Goal: Task Accomplishment & Management: Manage account settings

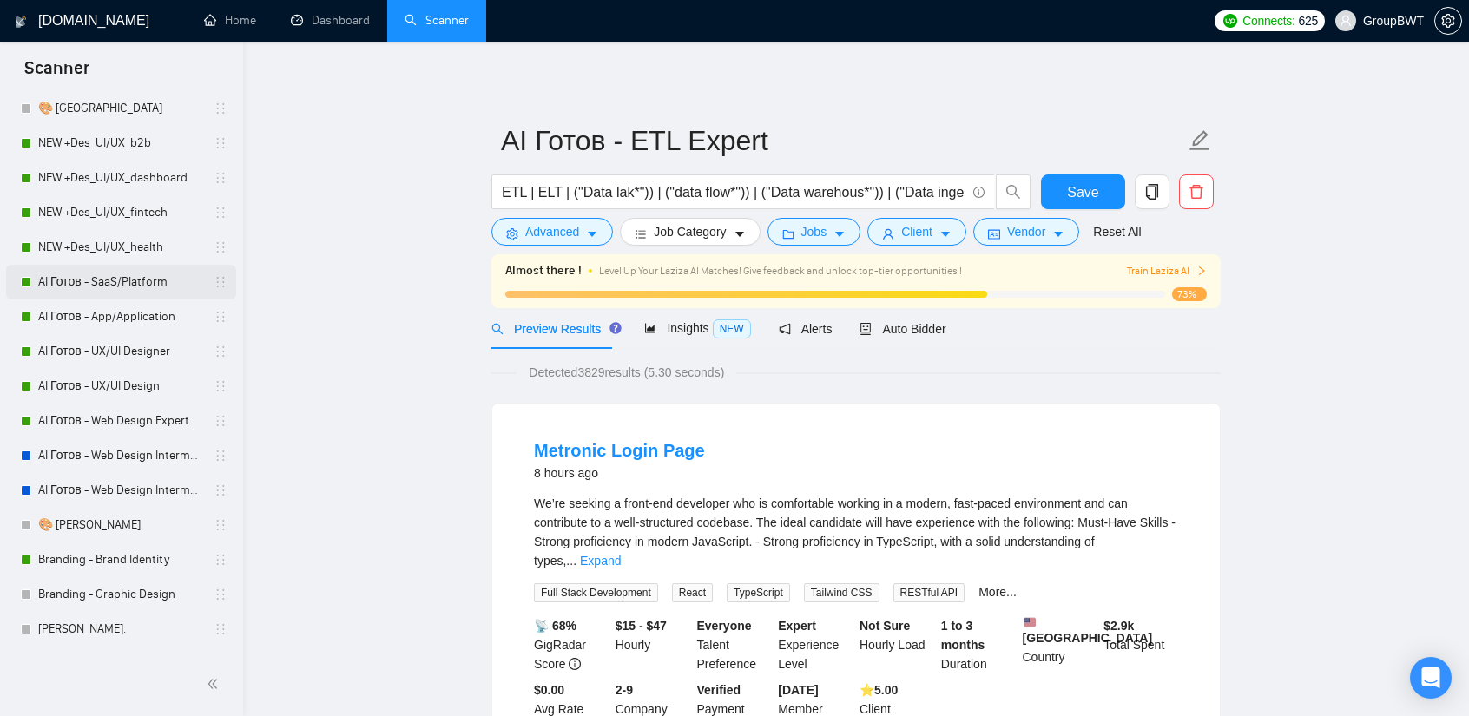
scroll to position [434, 0]
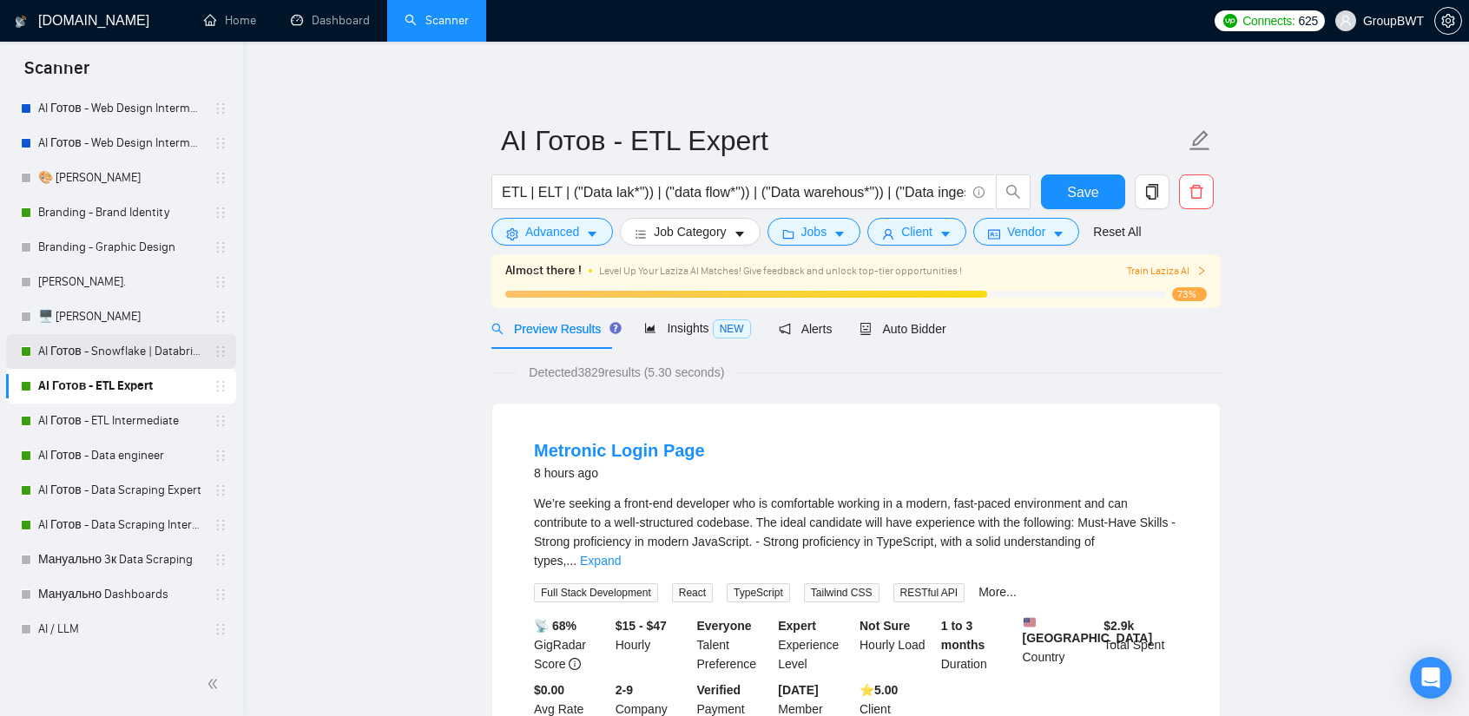
click at [96, 353] on link "AI Готов - Snowflake | Databricks" at bounding box center [120, 351] width 165 height 35
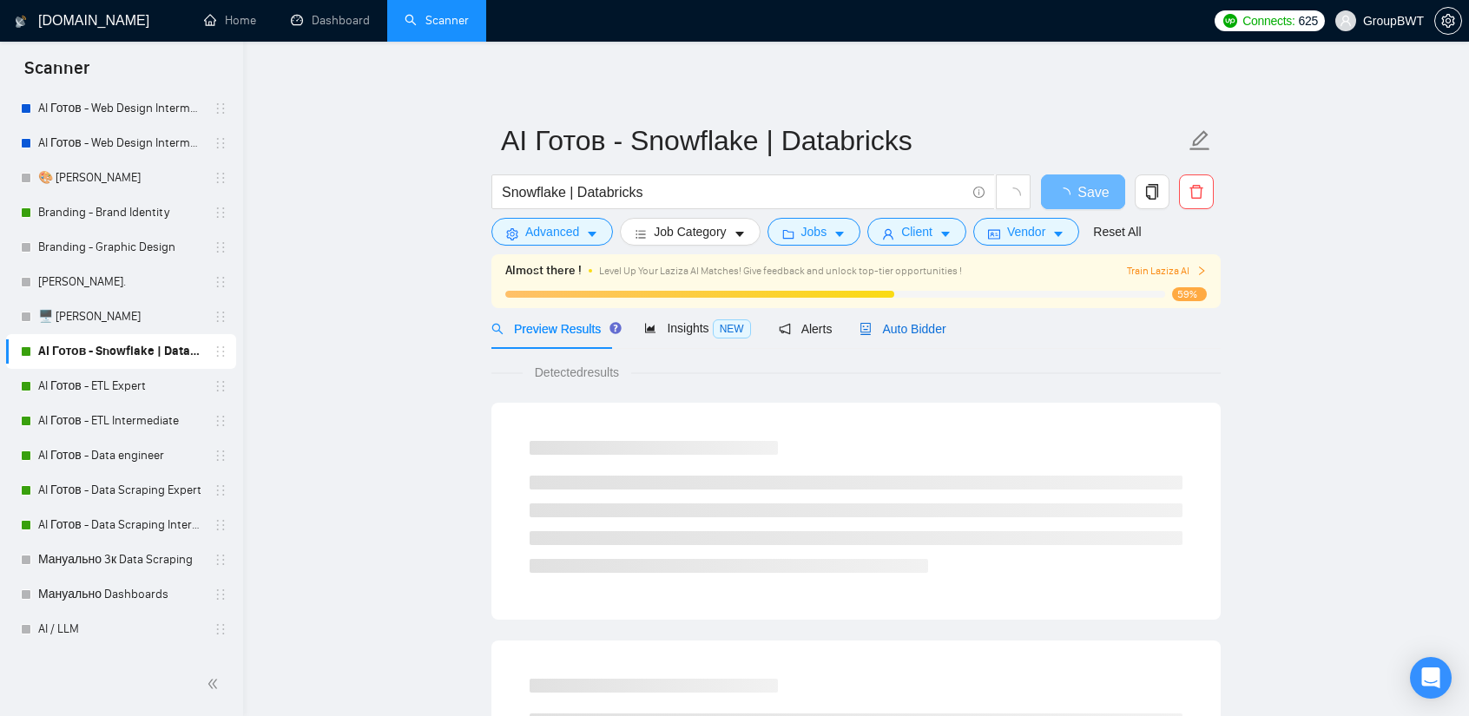
click at [933, 331] on span "Auto Bidder" at bounding box center [903, 329] width 86 height 14
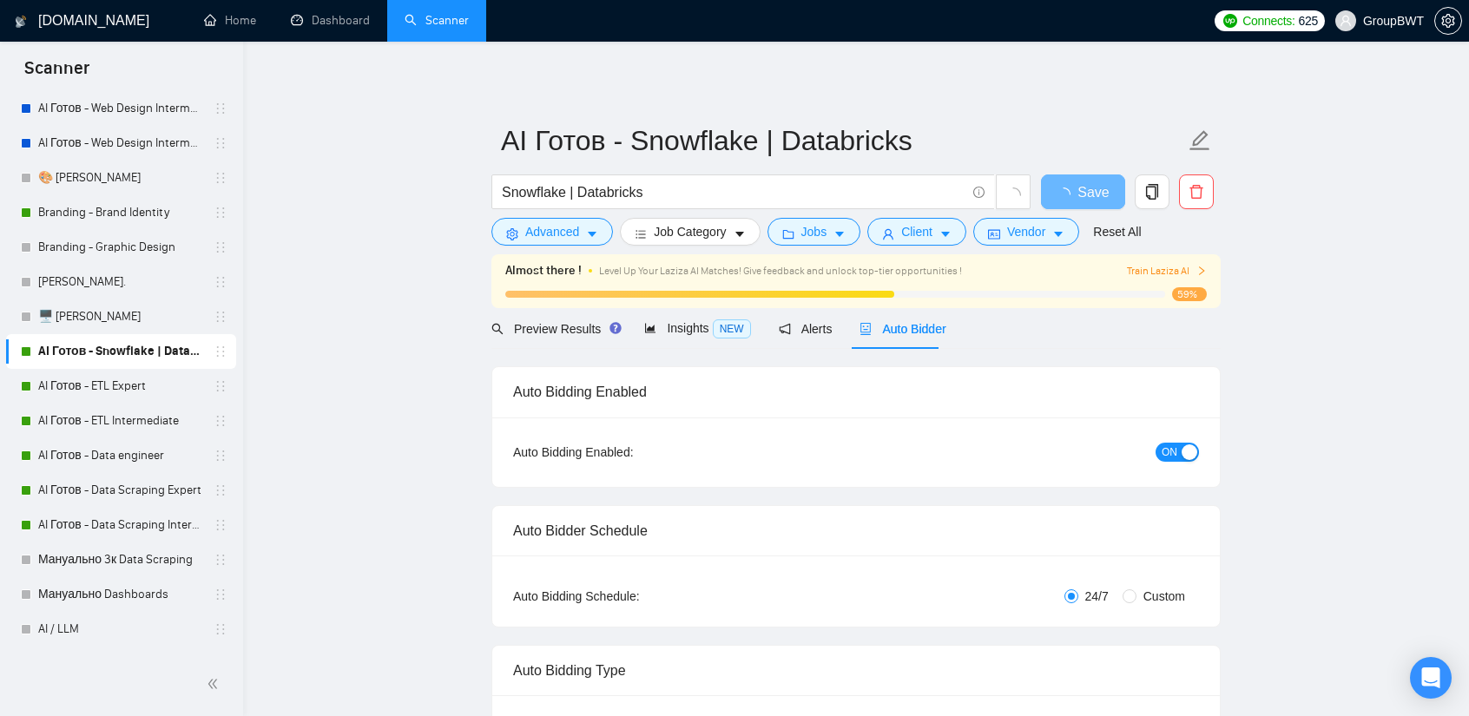
click at [1165, 448] on span "ON" at bounding box center [1170, 452] width 16 height 19
click at [1096, 187] on span "Save" at bounding box center [1082, 192] width 31 height 22
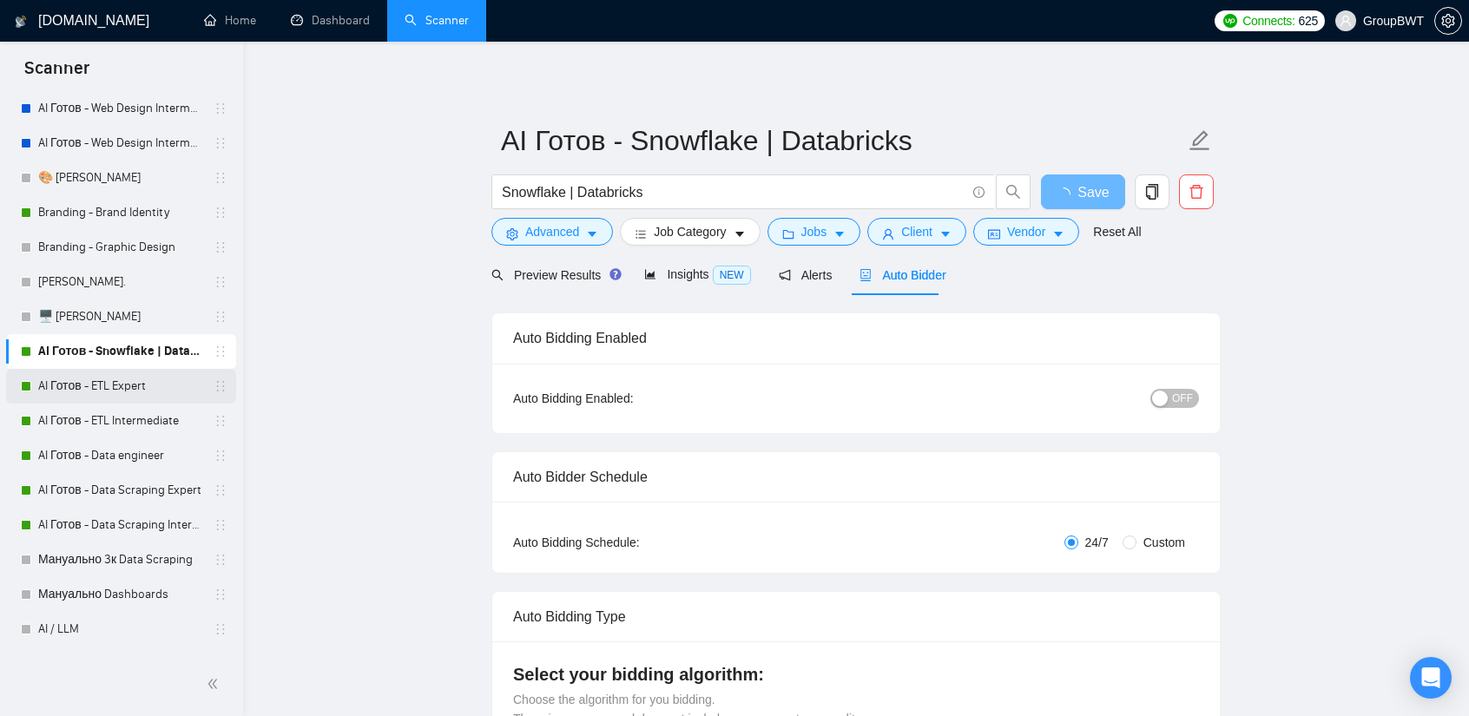
click at [114, 388] on link "AI Готов - ETL Expert" at bounding box center [120, 386] width 165 height 35
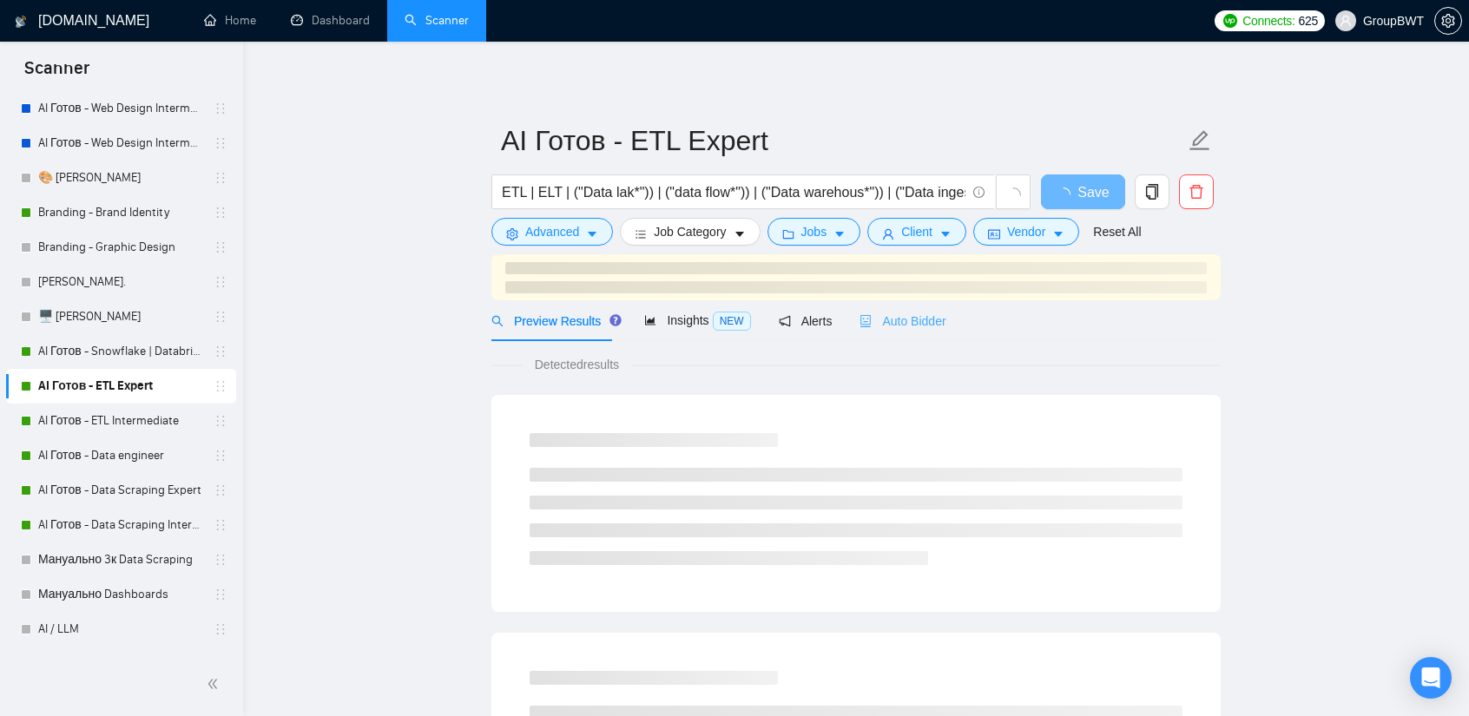
click at [925, 307] on div "Auto Bidder" at bounding box center [903, 320] width 86 height 41
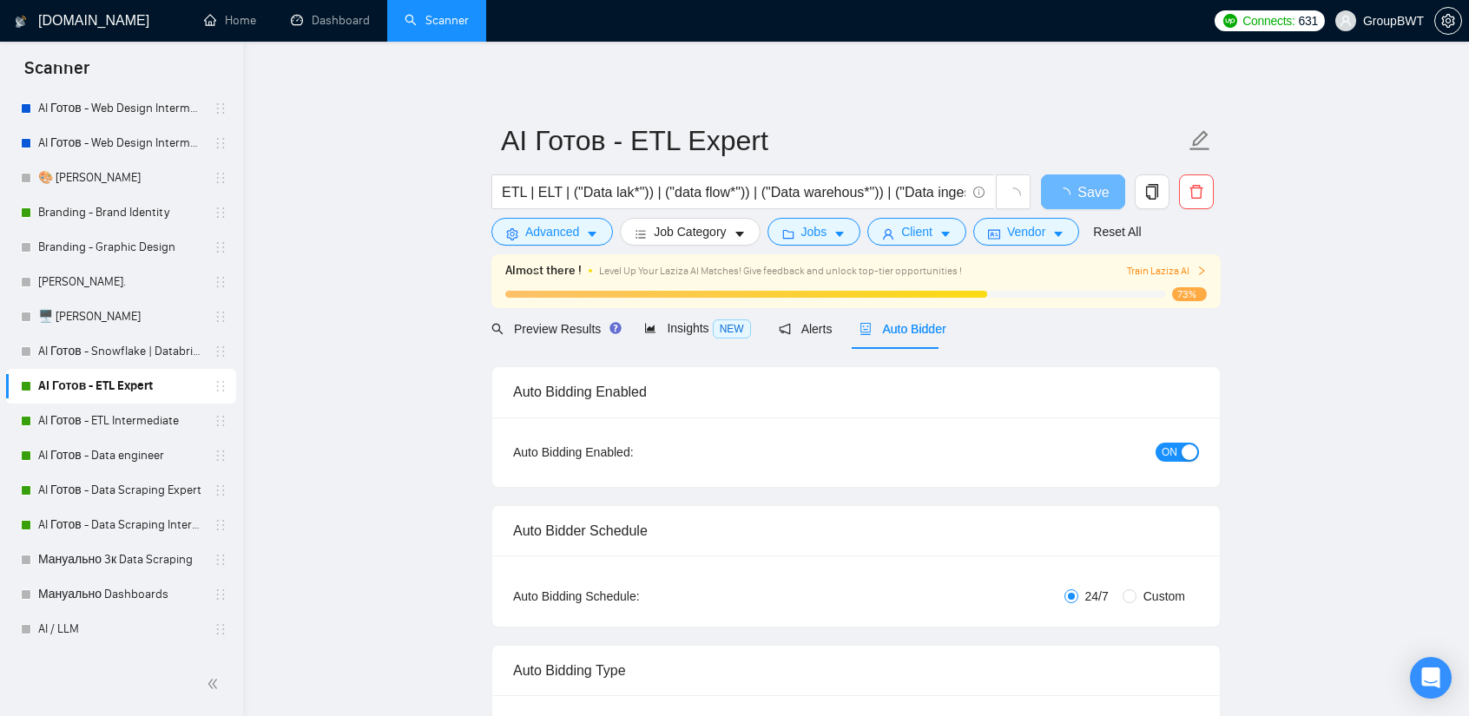
click at [1174, 444] on span "ON" at bounding box center [1170, 452] width 16 height 19
click at [1081, 192] on span "Save" at bounding box center [1082, 192] width 31 height 22
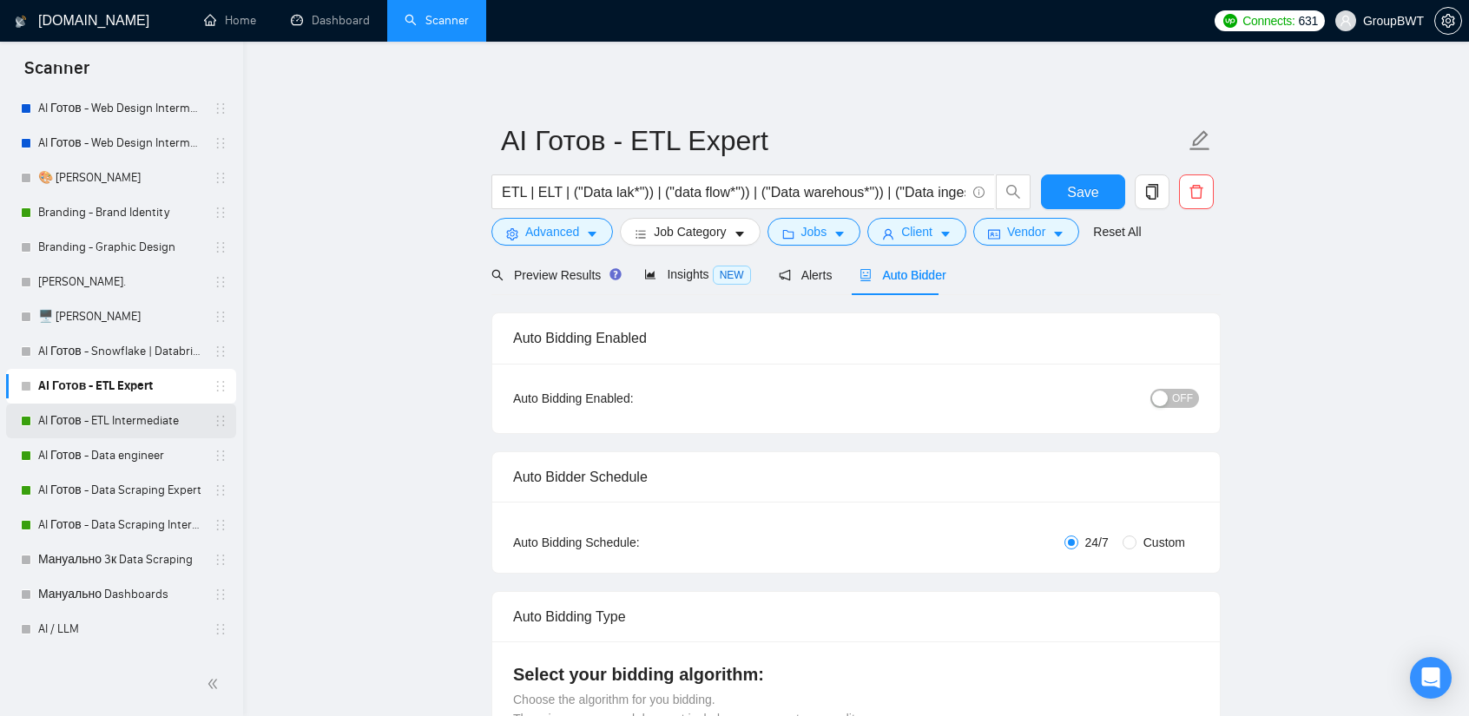
click at [137, 430] on link "AI Готов - ETL Intermediate" at bounding box center [120, 421] width 165 height 35
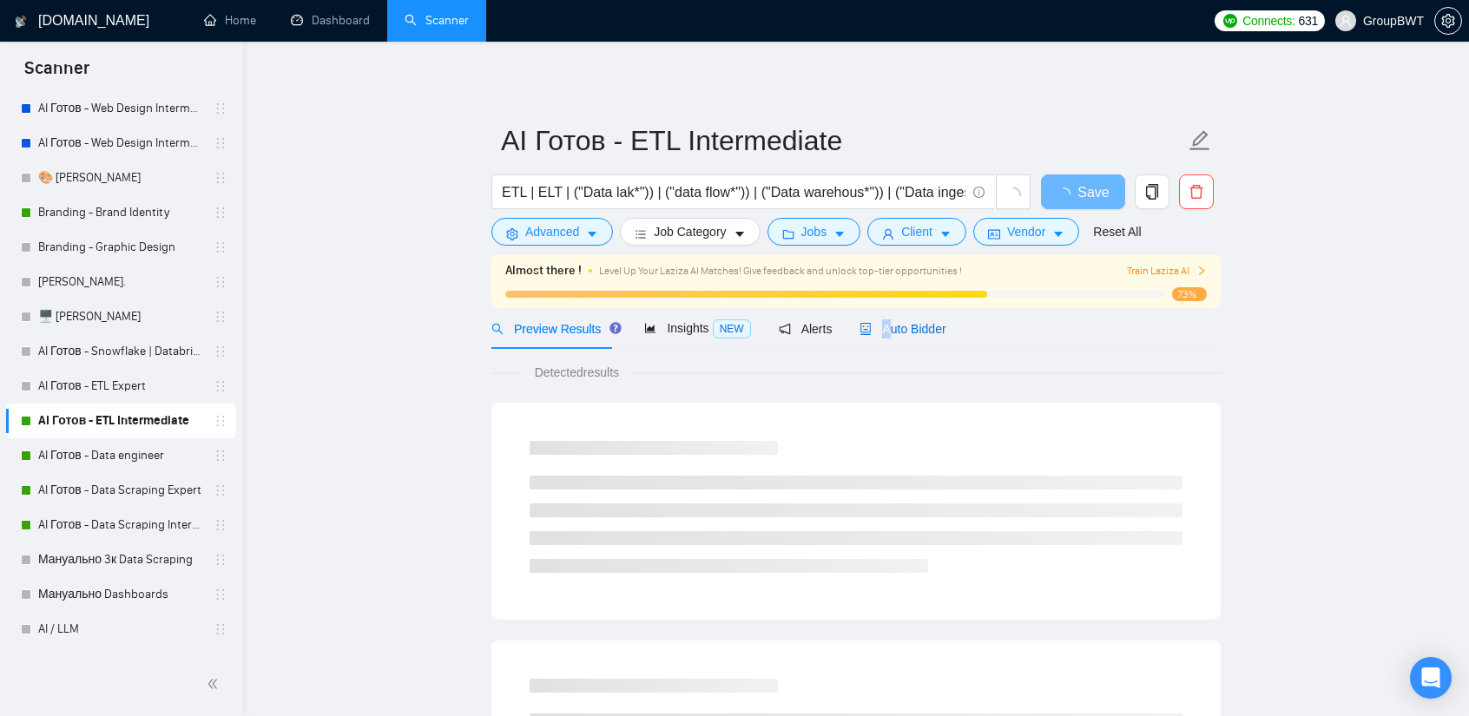
click at [879, 322] on span "Auto Bidder" at bounding box center [903, 329] width 86 height 14
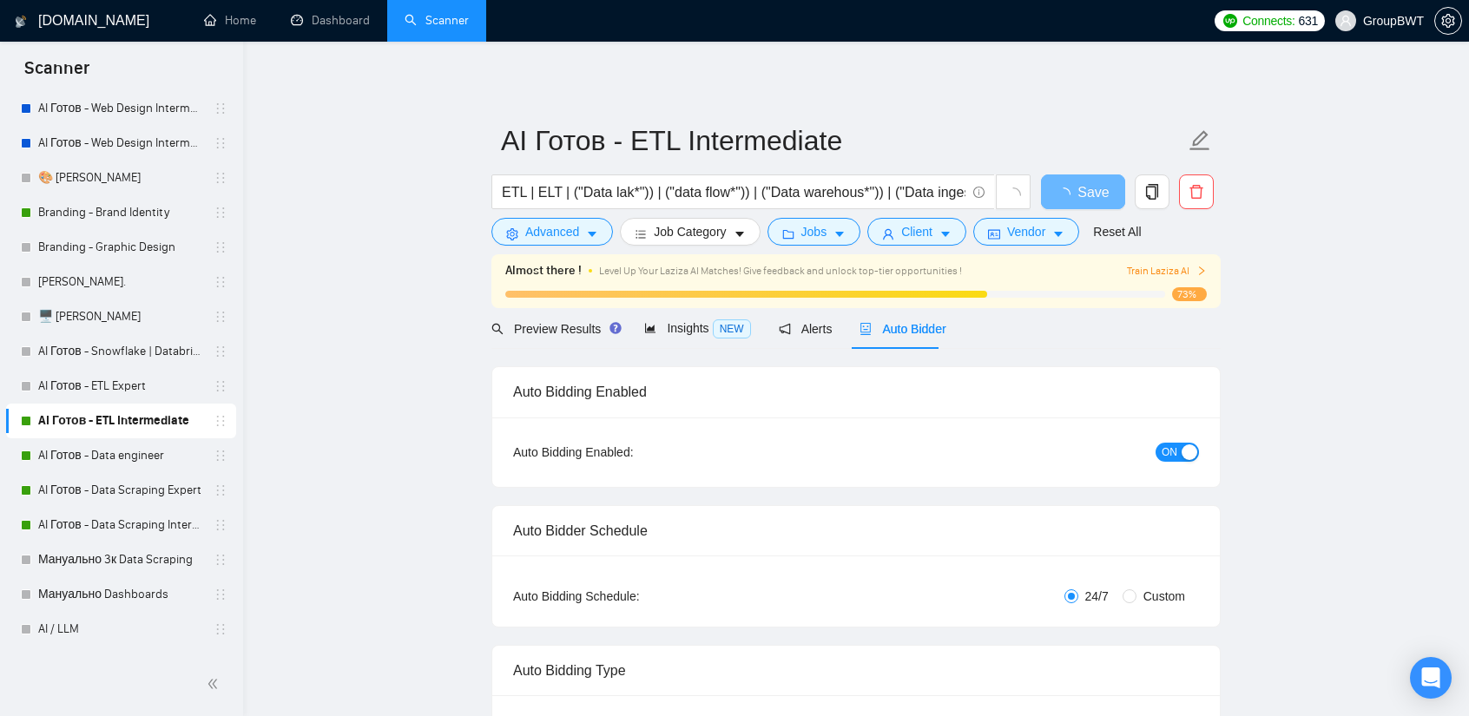
click at [1180, 442] on div "ON" at bounding box center [1085, 452] width 228 height 20
click at [1177, 458] on span "ON" at bounding box center [1170, 452] width 16 height 19
click at [1078, 192] on span "Save" at bounding box center [1082, 192] width 31 height 22
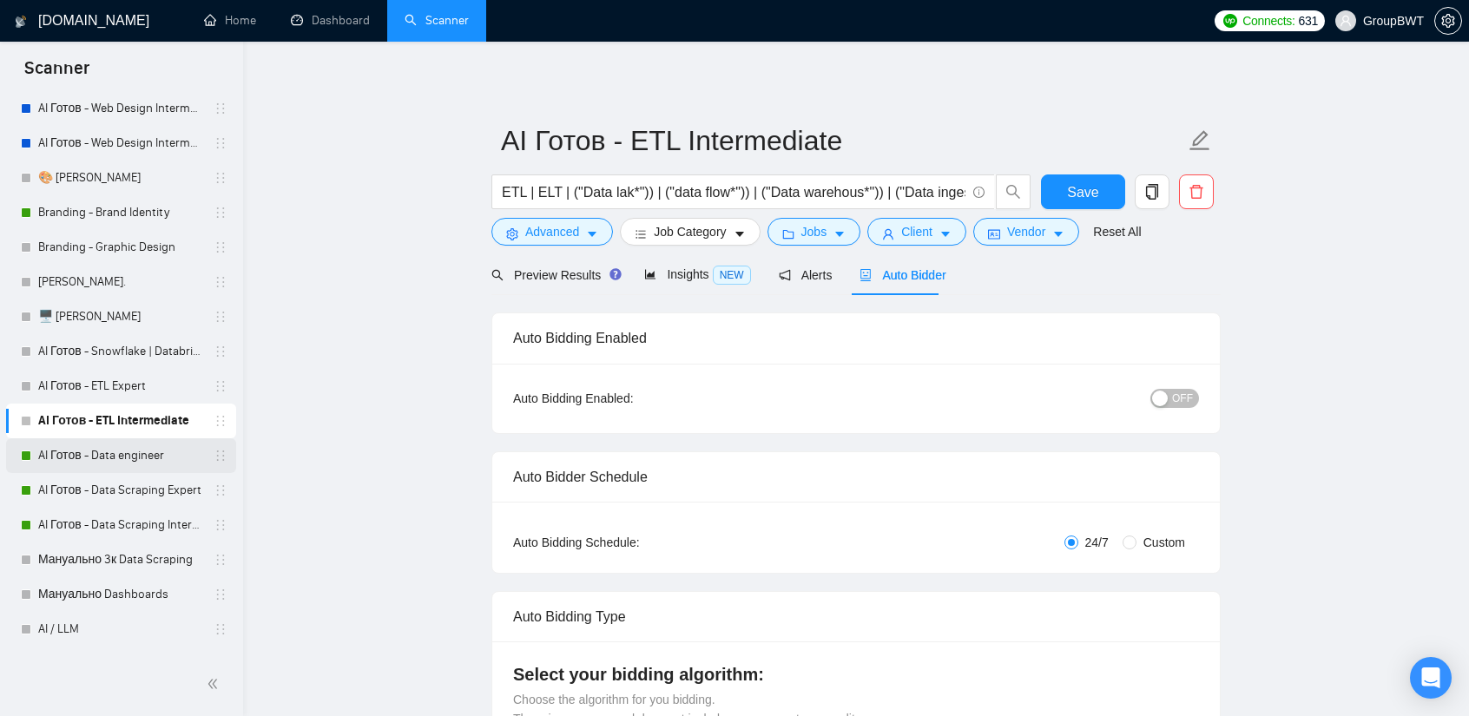
click at [109, 456] on link "AI Готов - Data engineer" at bounding box center [120, 455] width 165 height 35
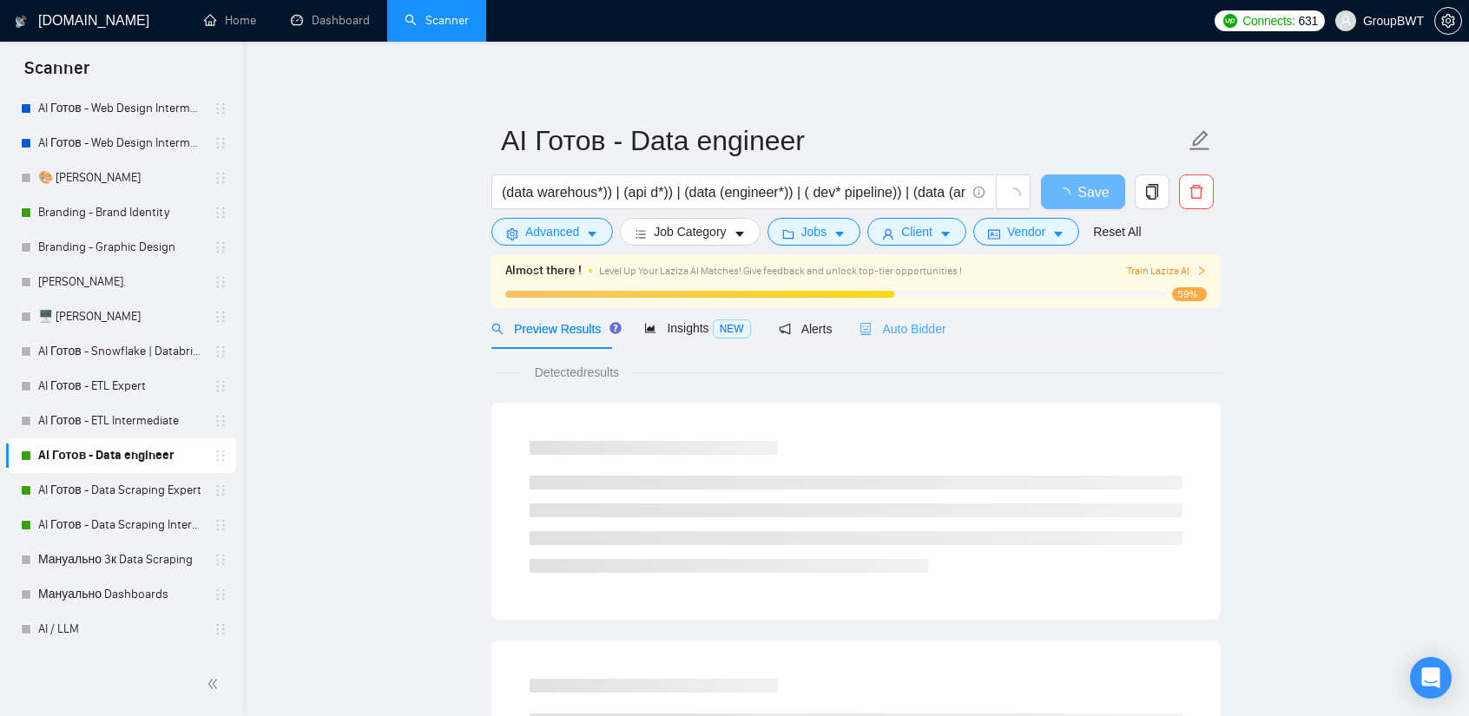
click at [920, 316] on div "Auto Bidder" at bounding box center [903, 328] width 86 height 41
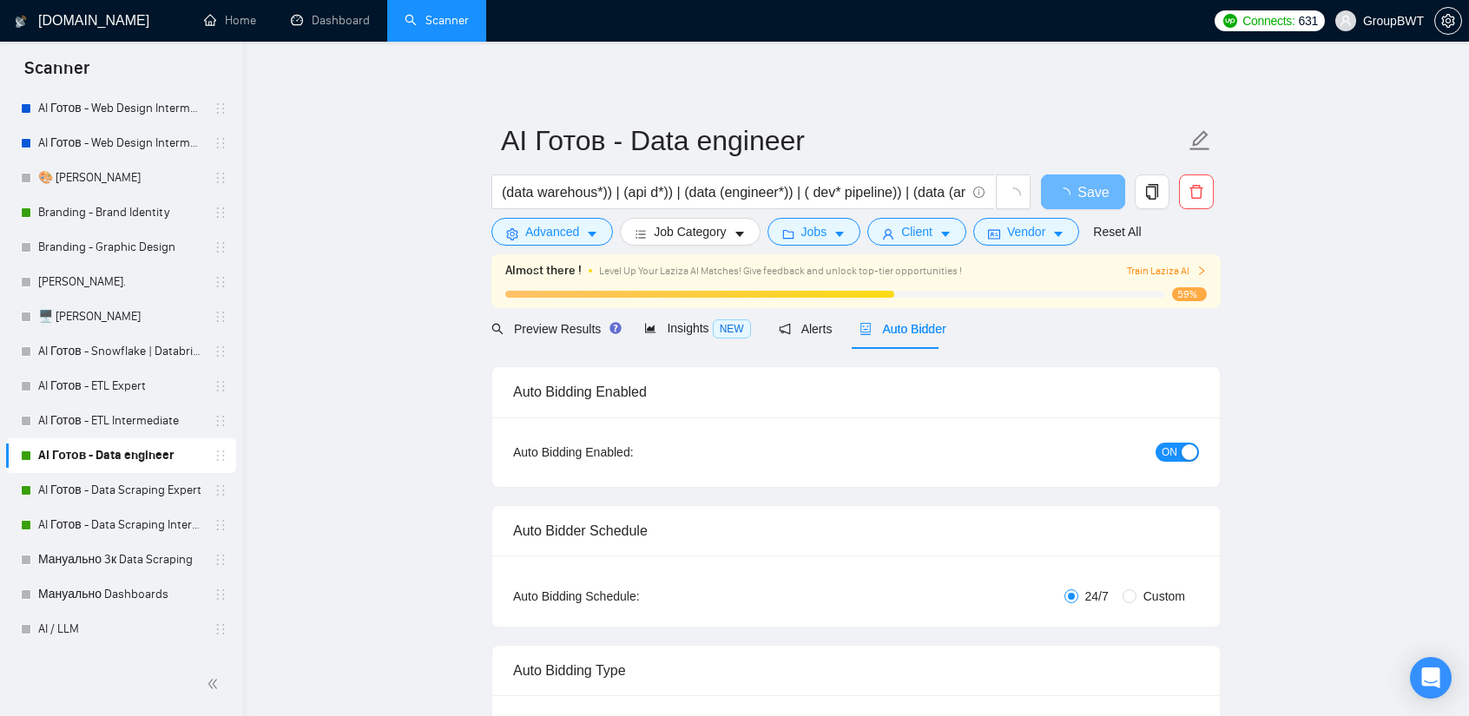
click at [1173, 460] on span "ON" at bounding box center [1170, 452] width 16 height 19
click at [1082, 181] on span "Save" at bounding box center [1082, 192] width 31 height 22
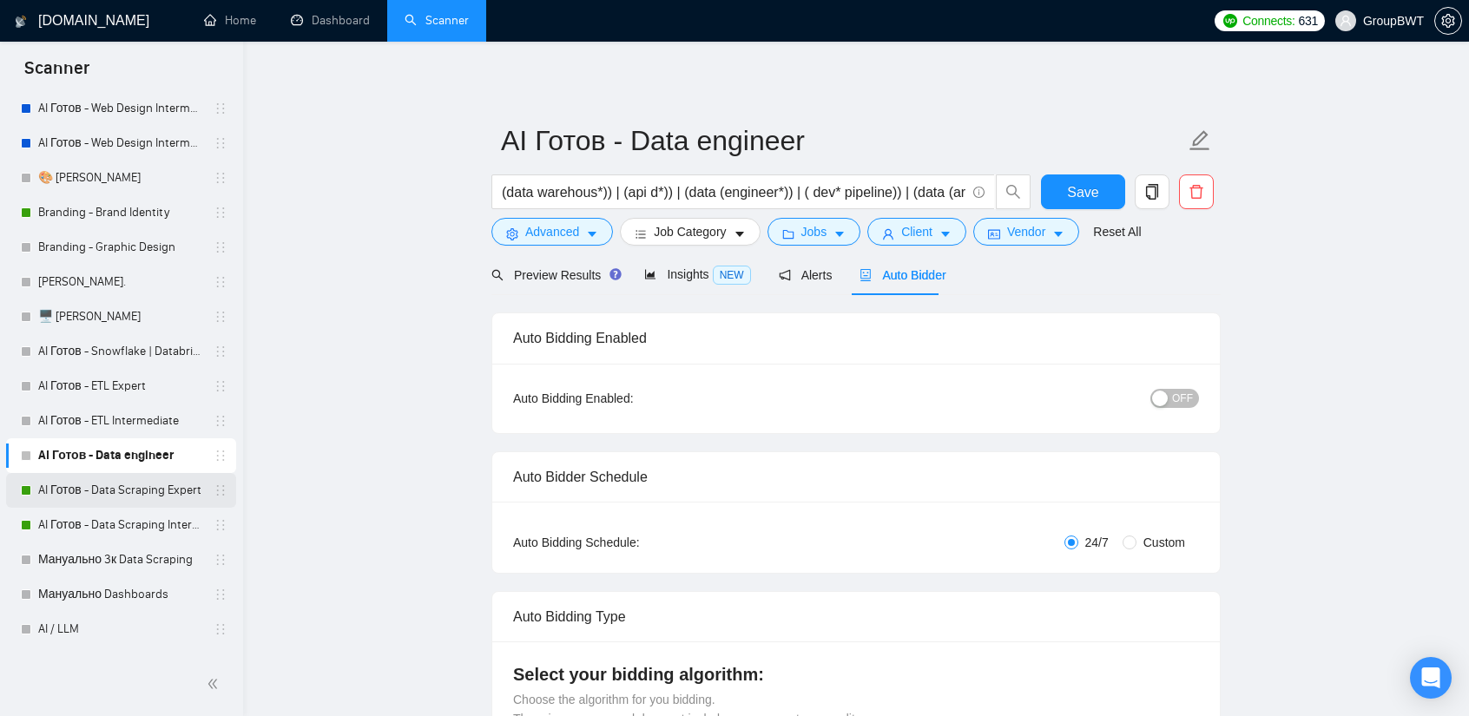
click at [135, 484] on link "AI Готов - Data Scraping Expert" at bounding box center [120, 490] width 165 height 35
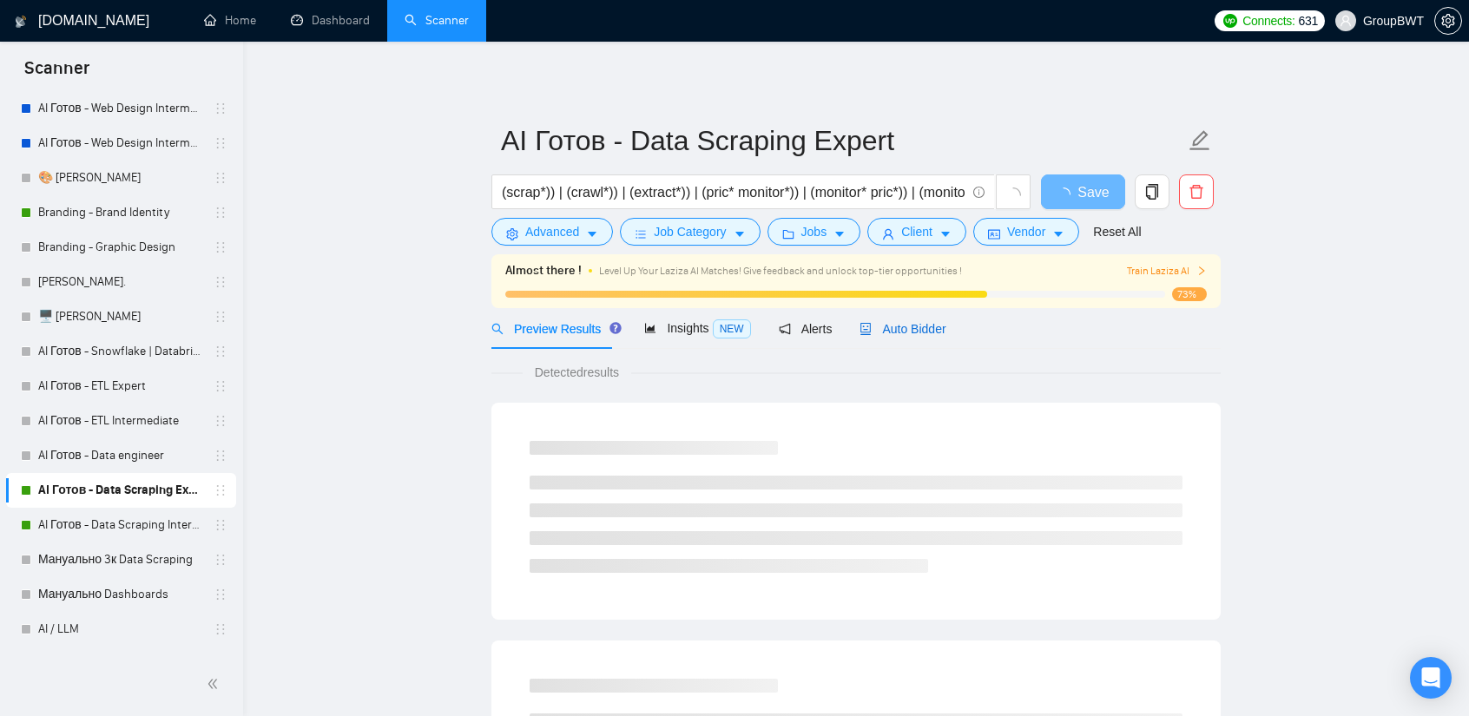
click at [907, 322] on span "Auto Bidder" at bounding box center [903, 329] width 86 height 14
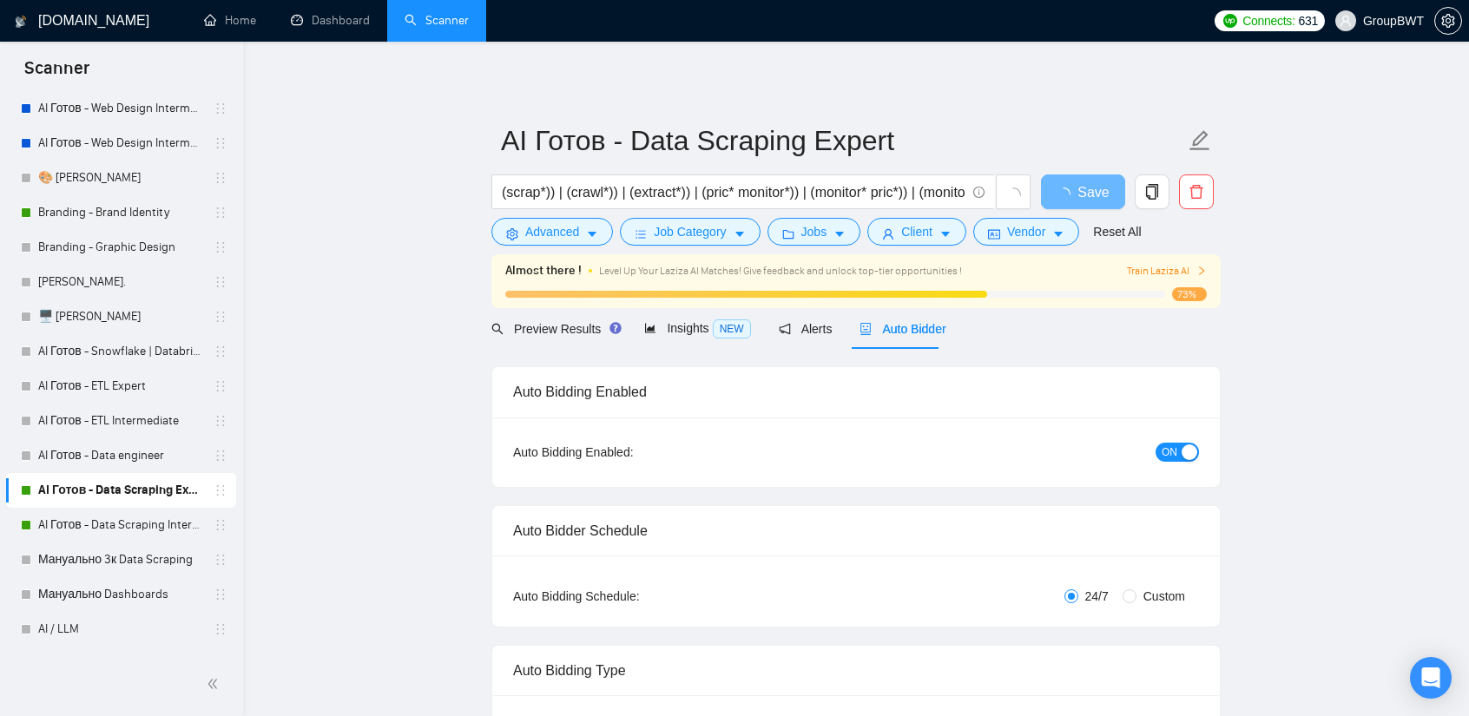
click at [1172, 443] on span "ON" at bounding box center [1170, 452] width 16 height 19
click at [1082, 184] on span "Save" at bounding box center [1082, 192] width 31 height 22
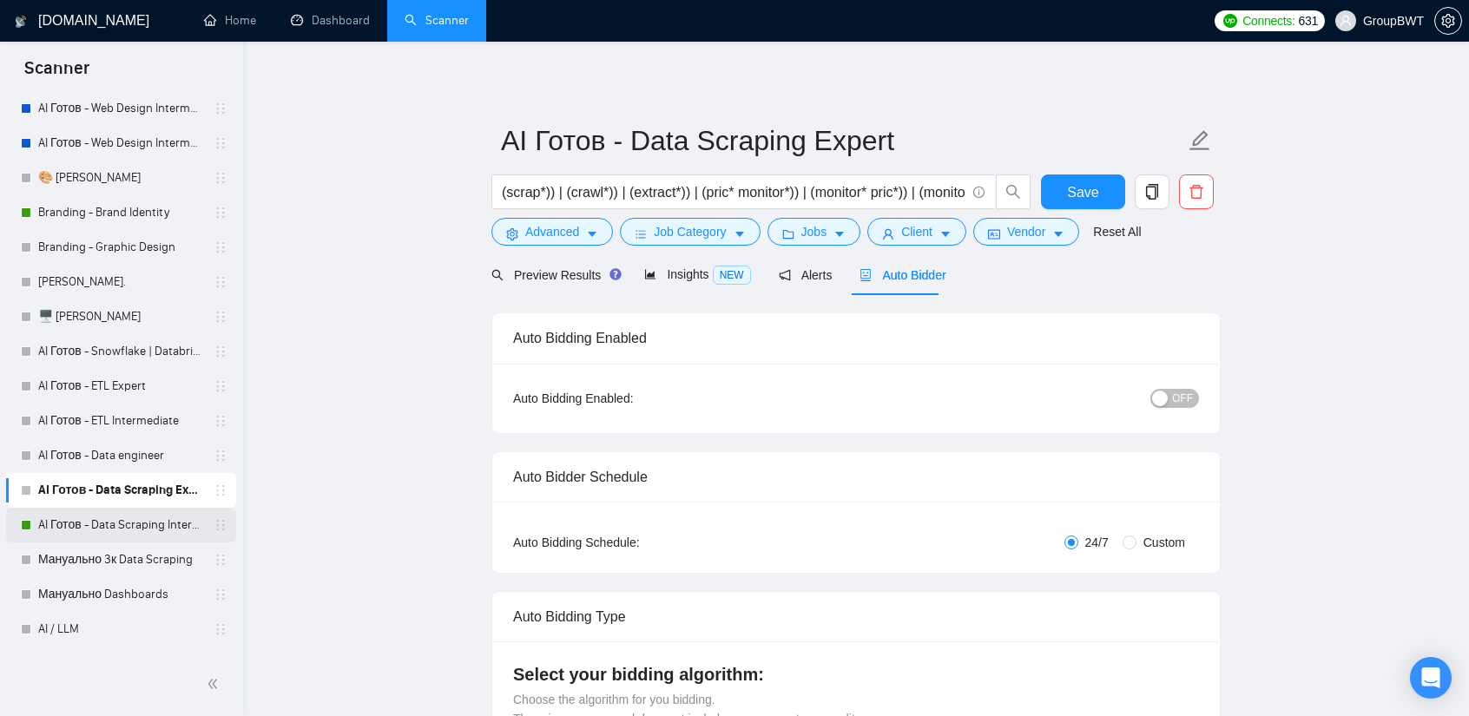
click at [132, 518] on link "AI Готов - Data Scraping Intermediate" at bounding box center [120, 525] width 165 height 35
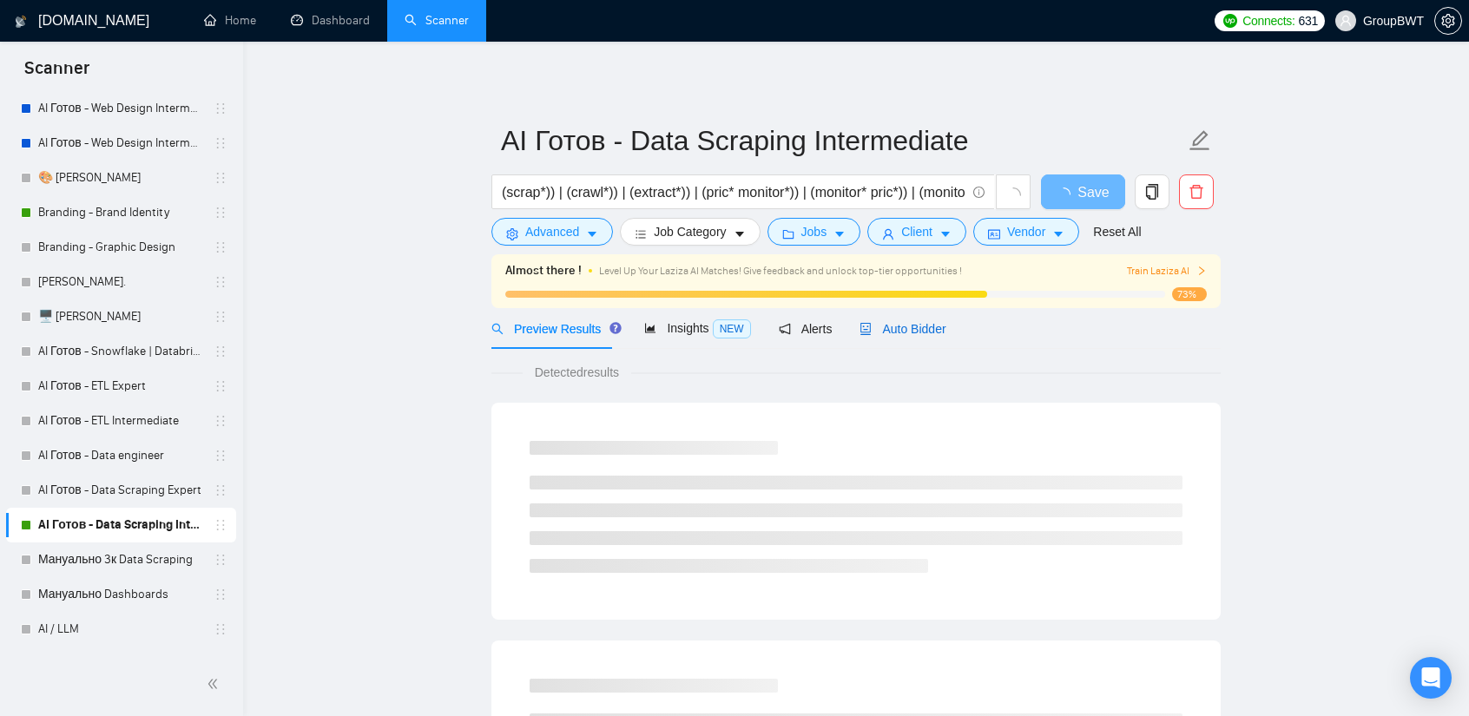
click at [903, 329] on span "Auto Bidder" at bounding box center [903, 329] width 86 height 14
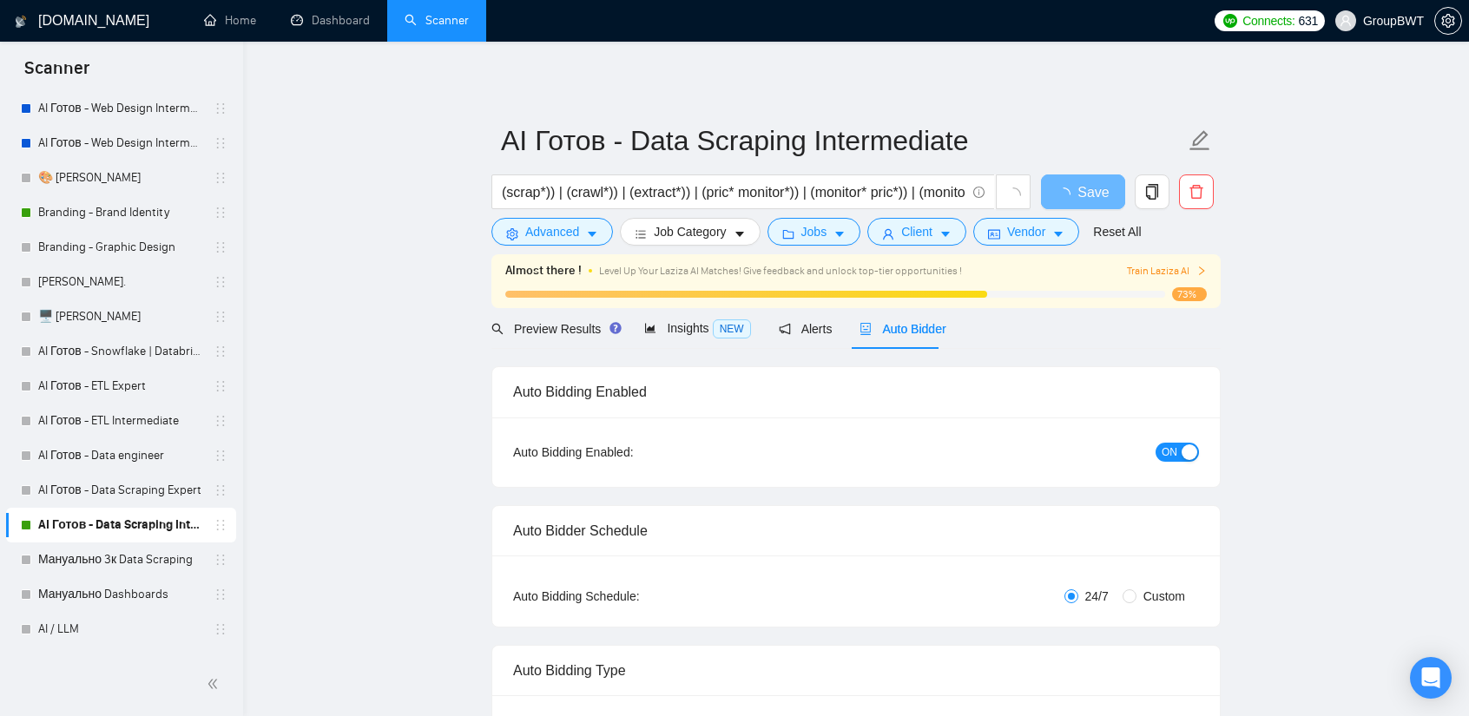
click at [1162, 447] on span "ON" at bounding box center [1170, 452] width 16 height 19
click at [1089, 207] on button "Save" at bounding box center [1083, 192] width 84 height 35
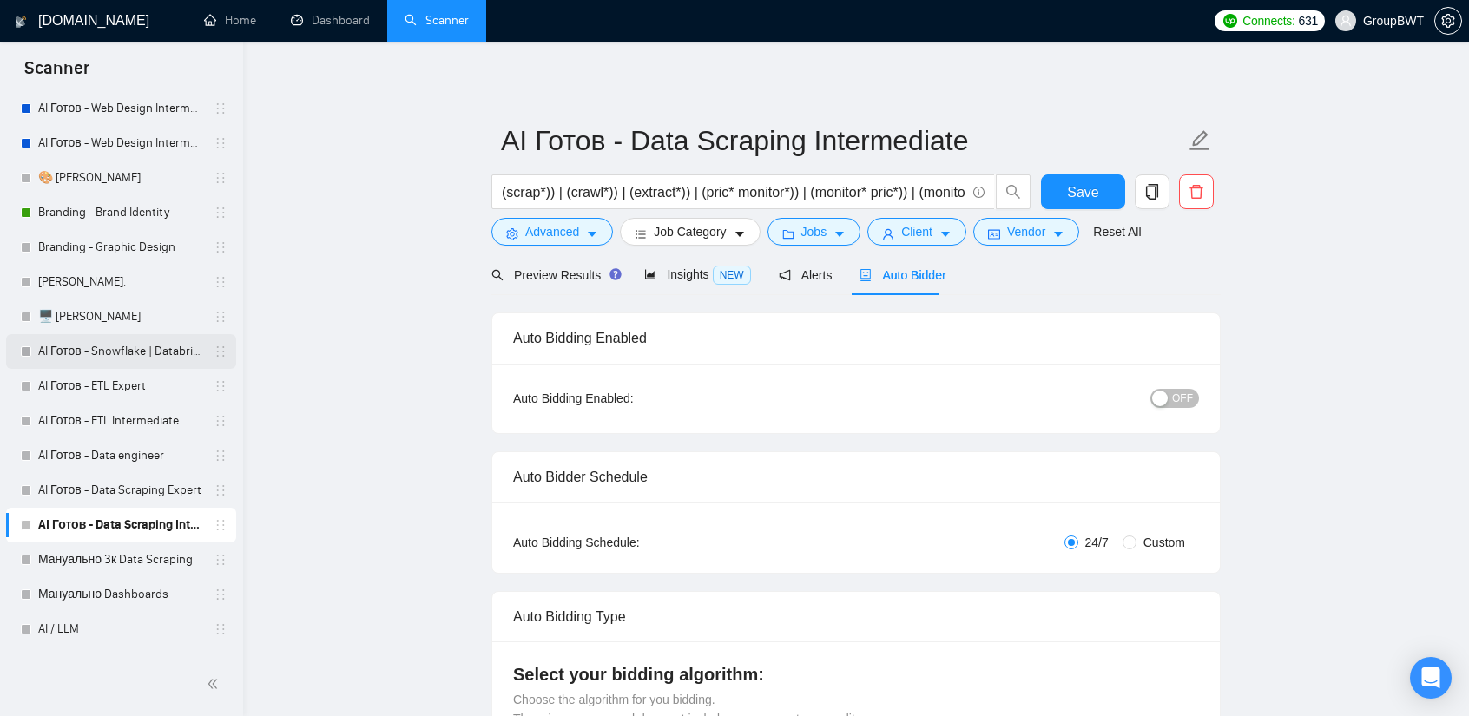
click at [127, 359] on link "AI Готов - Snowflake | Databricks" at bounding box center [120, 351] width 165 height 35
